Goal: Navigation & Orientation: Find specific page/section

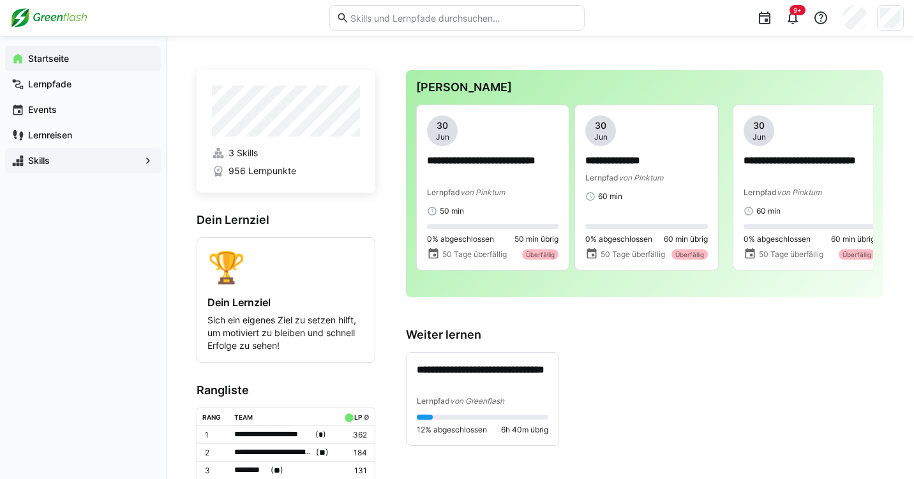
click at [59, 163] on span "Skills" at bounding box center [83, 160] width 114 height 13
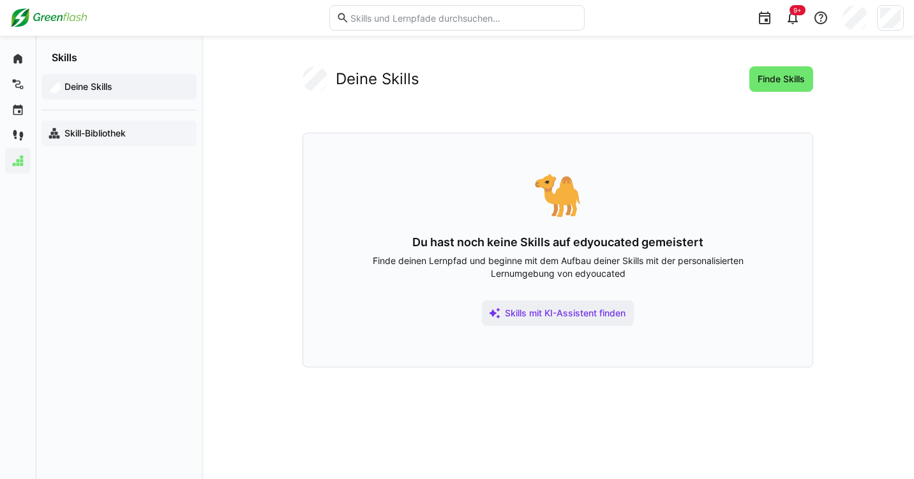
click at [93, 127] on span "Skill-Bibliothek" at bounding box center [127, 133] width 128 height 13
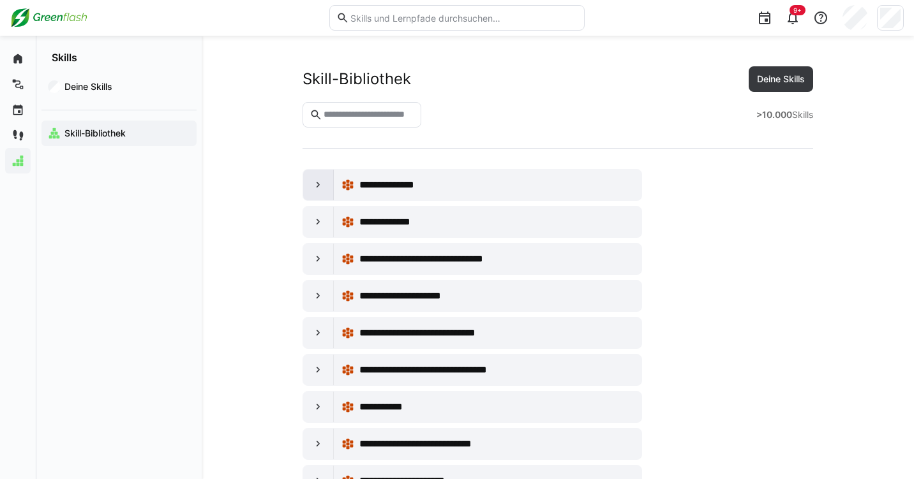
click at [322, 179] on eds-icon at bounding box center [318, 185] width 13 height 13
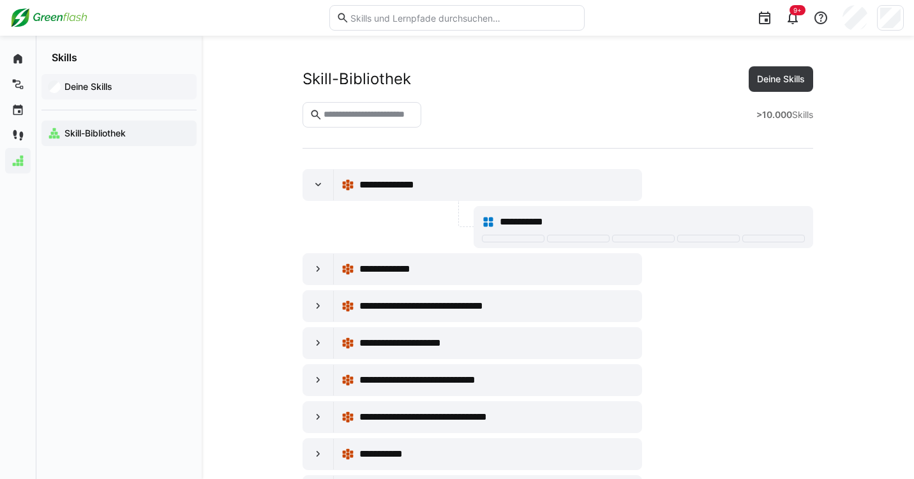
click at [82, 93] on span "Deine Skills" at bounding box center [127, 86] width 128 height 13
